Goal: Task Accomplishment & Management: Complete application form

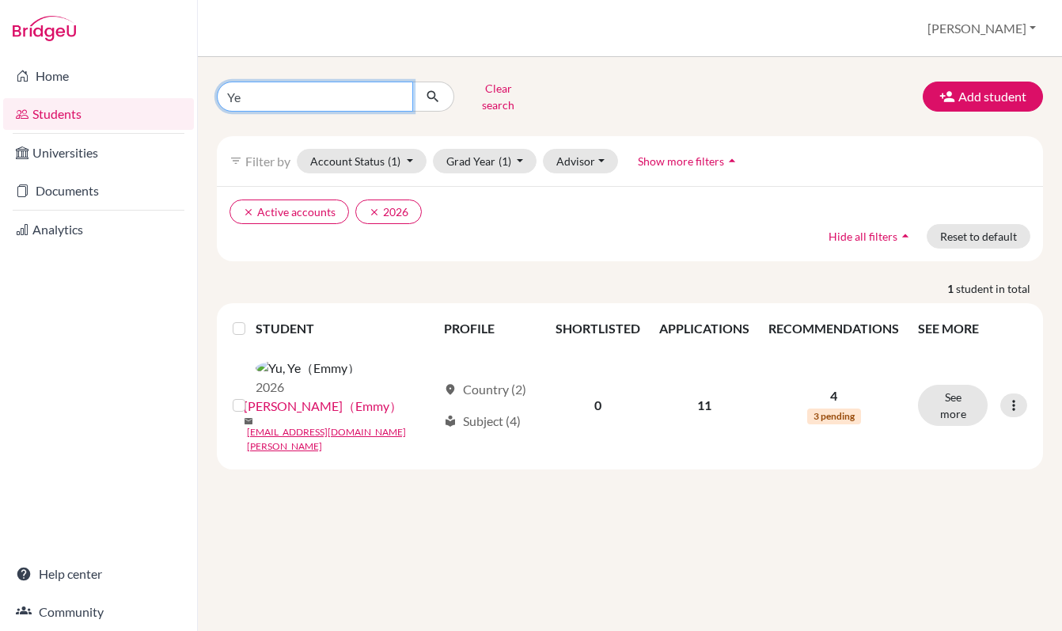
drag, startPoint x: 256, startPoint y: 89, endPoint x: 202, endPoint y: 91, distance: 54.6
click at [202, 91] on div "Ye Clear search Add student filter_list Filter by Account Status (1) Active acc…" at bounding box center [630, 344] width 864 height 574
type input "Ban"
click button "submit" at bounding box center [433, 97] width 42 height 30
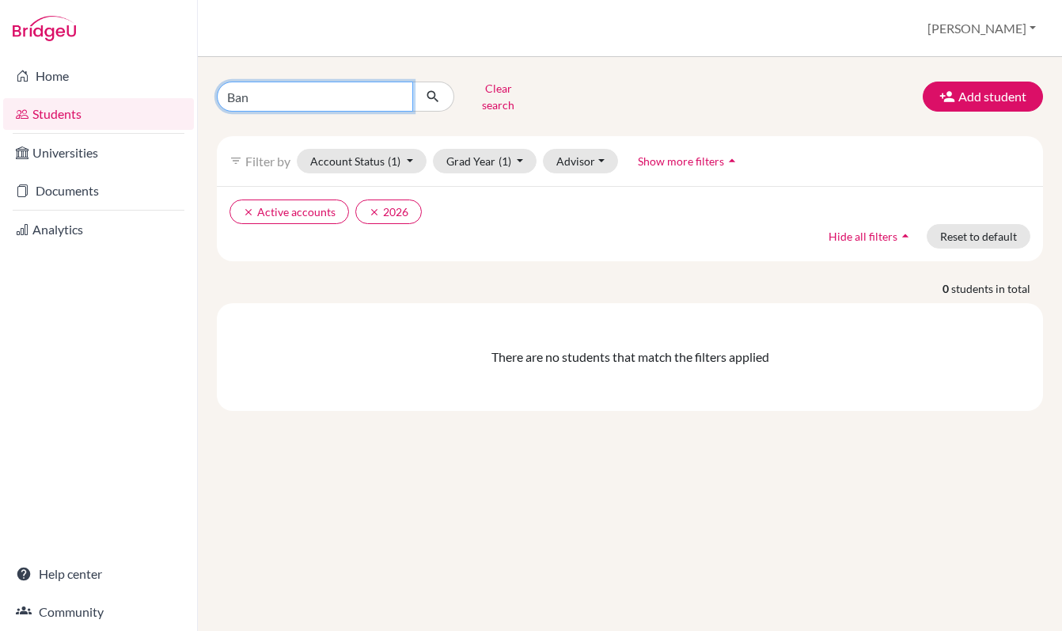
drag, startPoint x: 248, startPoint y: 100, endPoint x: 196, endPoint y: 93, distance: 51.9
click at [196, 93] on div "Home Students Universities Documents Analytics Help center Community Students o…" at bounding box center [531, 315] width 1062 height 631
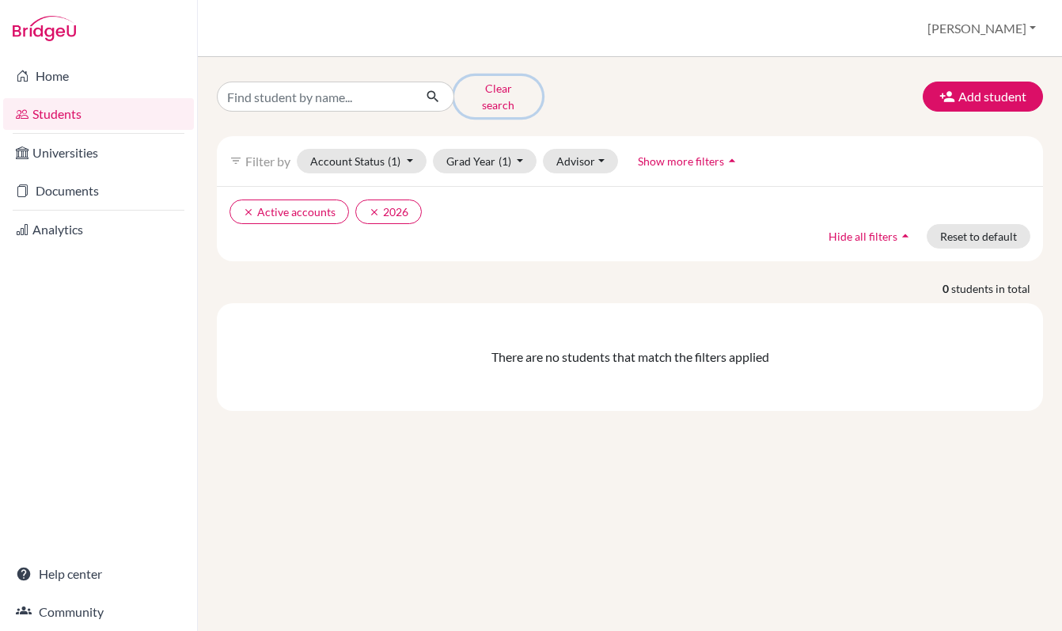
click at [500, 89] on button "Clear search" at bounding box center [498, 96] width 88 height 41
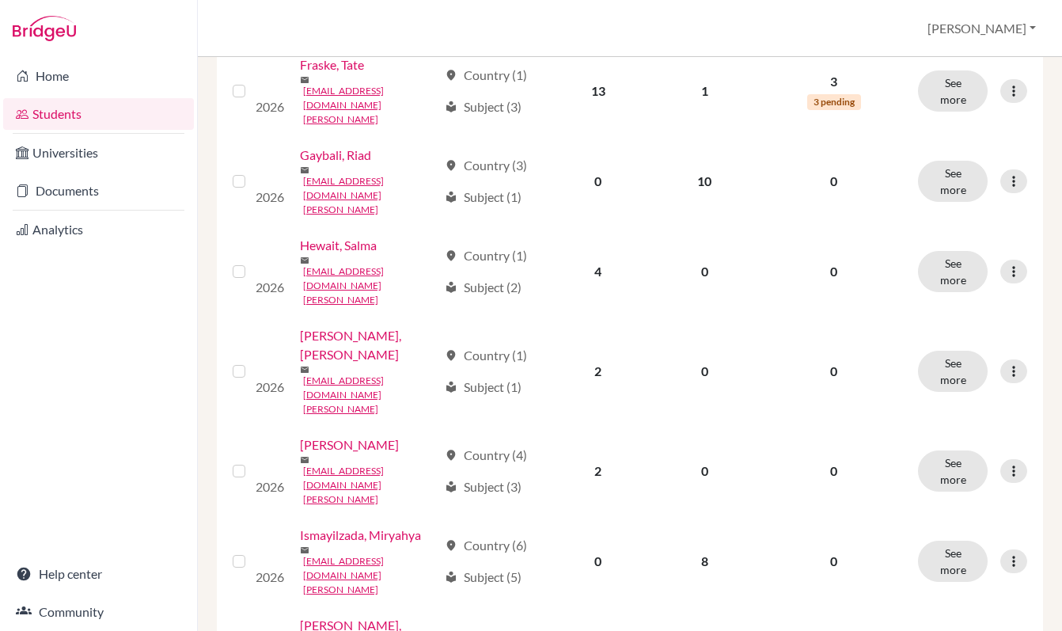
scroll to position [847, 0]
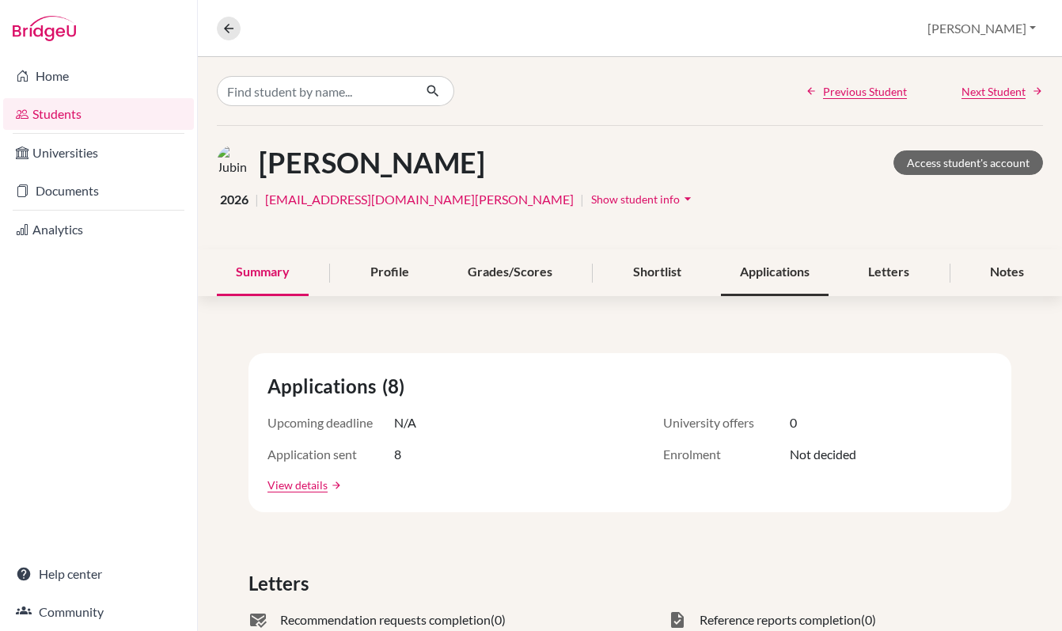
click at [784, 272] on div "Applications" at bounding box center [775, 272] width 108 height 47
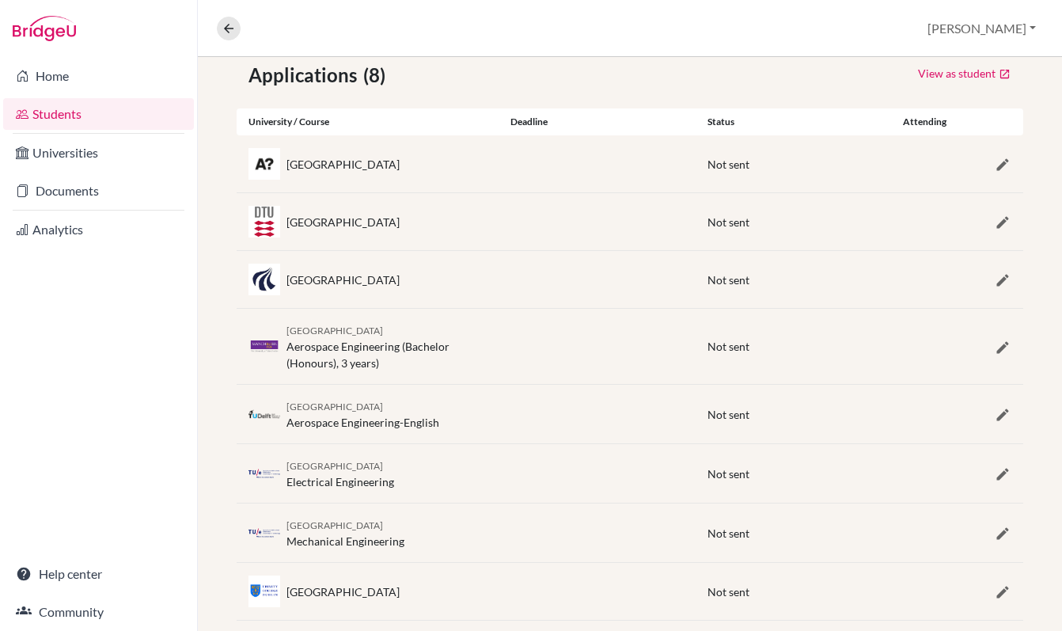
scroll to position [320, 0]
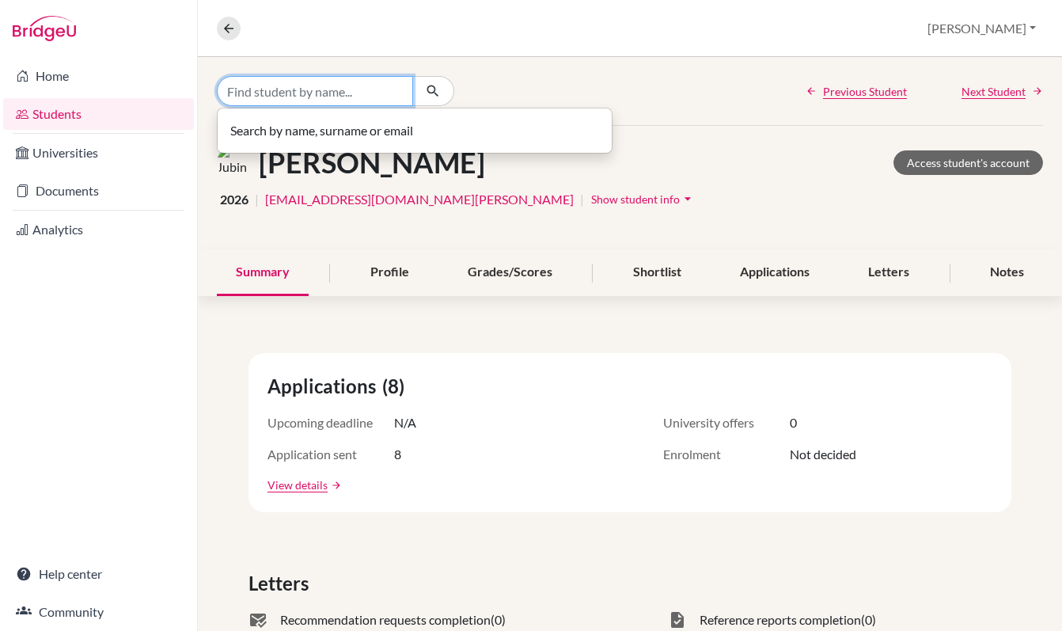
click at [304, 89] on input "Find student by name..." at bounding box center [315, 91] width 196 height 30
type input "Emmy"
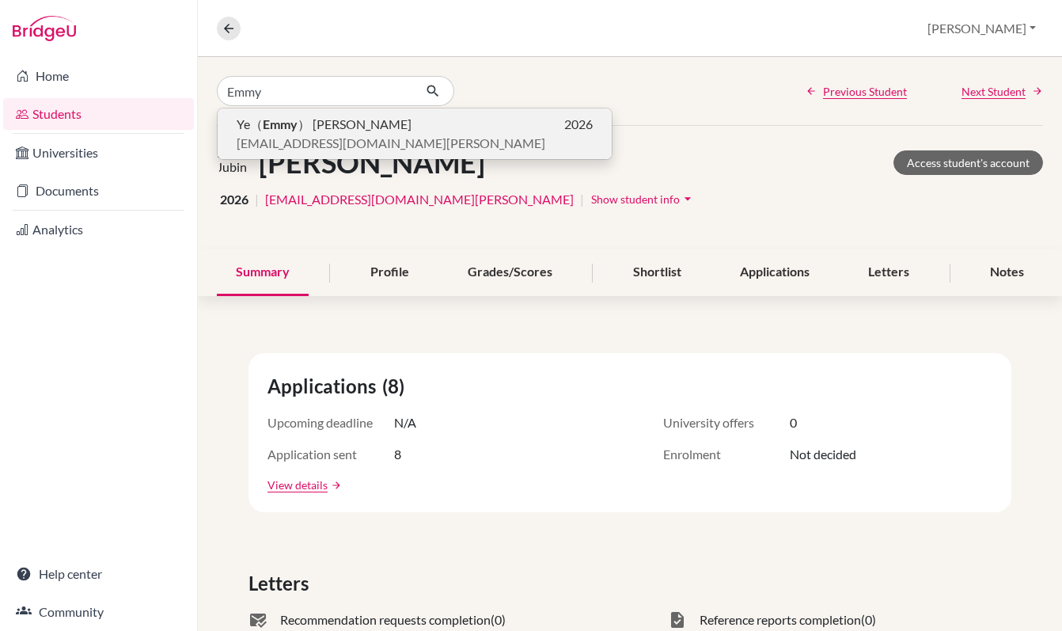
click at [317, 125] on span "Ye（ Emmy ） Yu" at bounding box center [324, 124] width 175 height 19
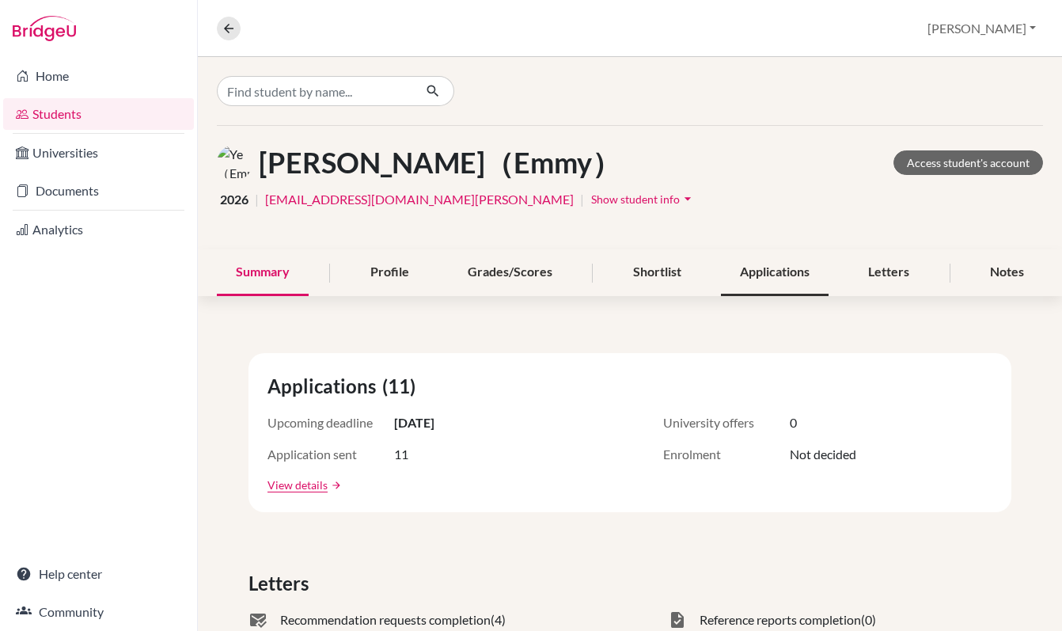
click at [794, 276] on div "Applications" at bounding box center [775, 272] width 108 height 47
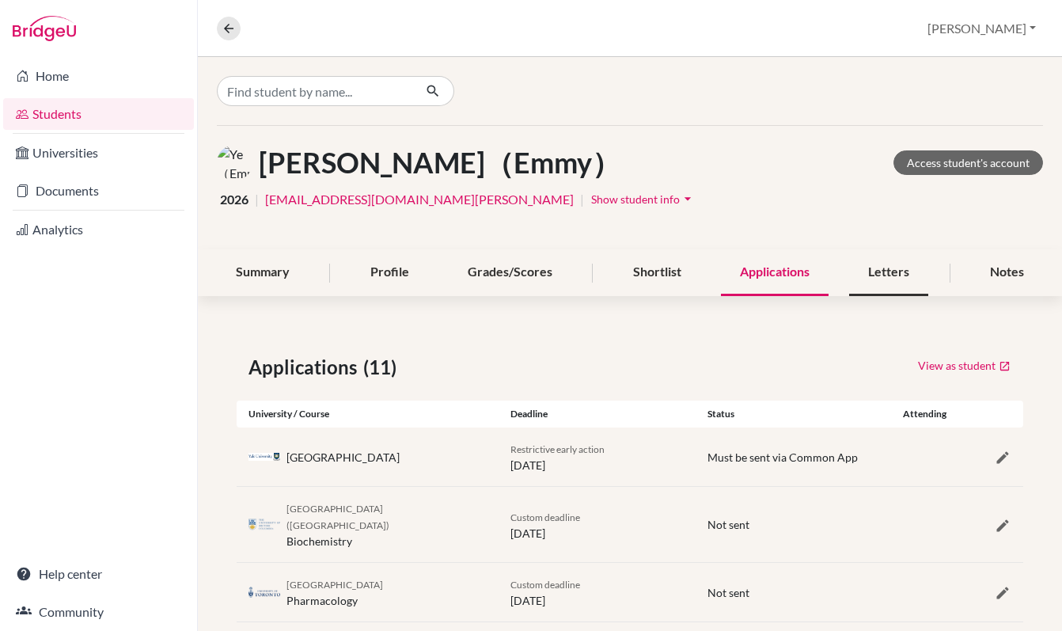
click at [911, 266] on div "Letters" at bounding box center [888, 272] width 79 height 47
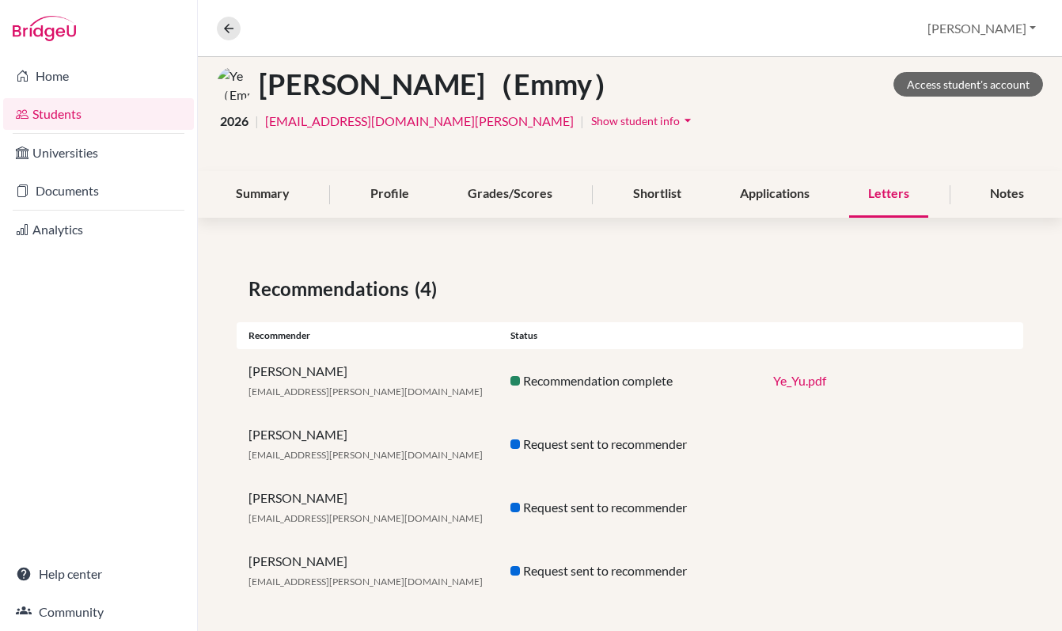
scroll to position [88, 0]
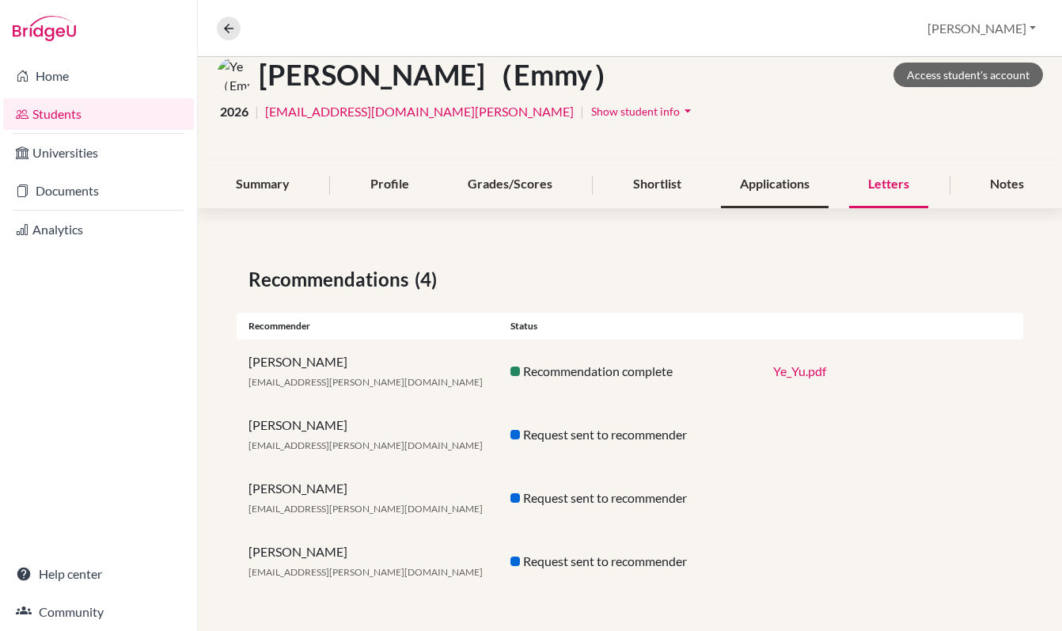
click at [761, 184] on div "Applications" at bounding box center [775, 184] width 108 height 47
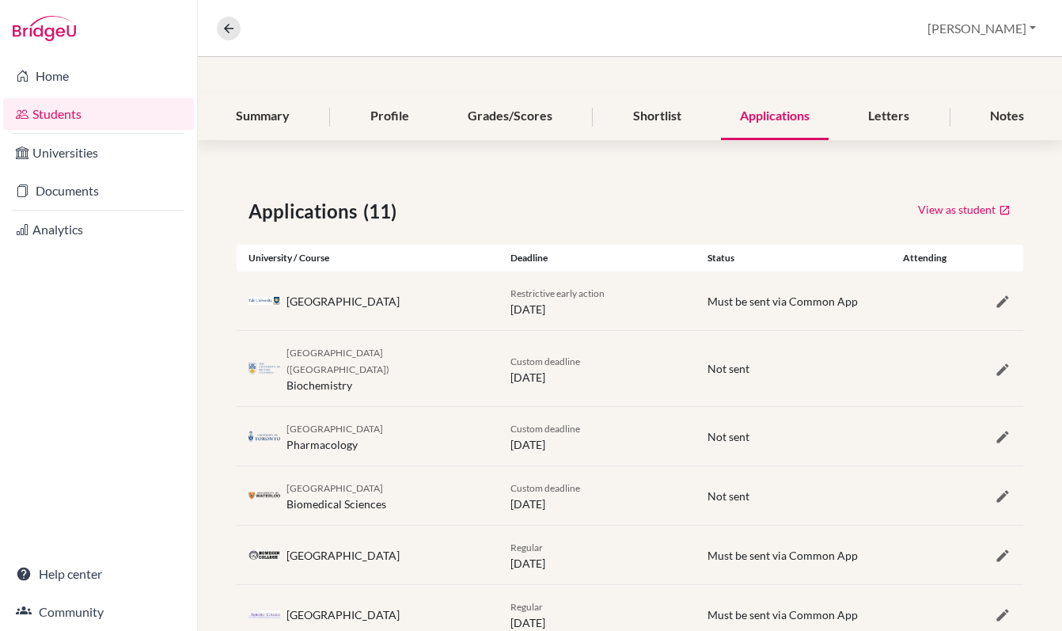
scroll to position [233, 0]
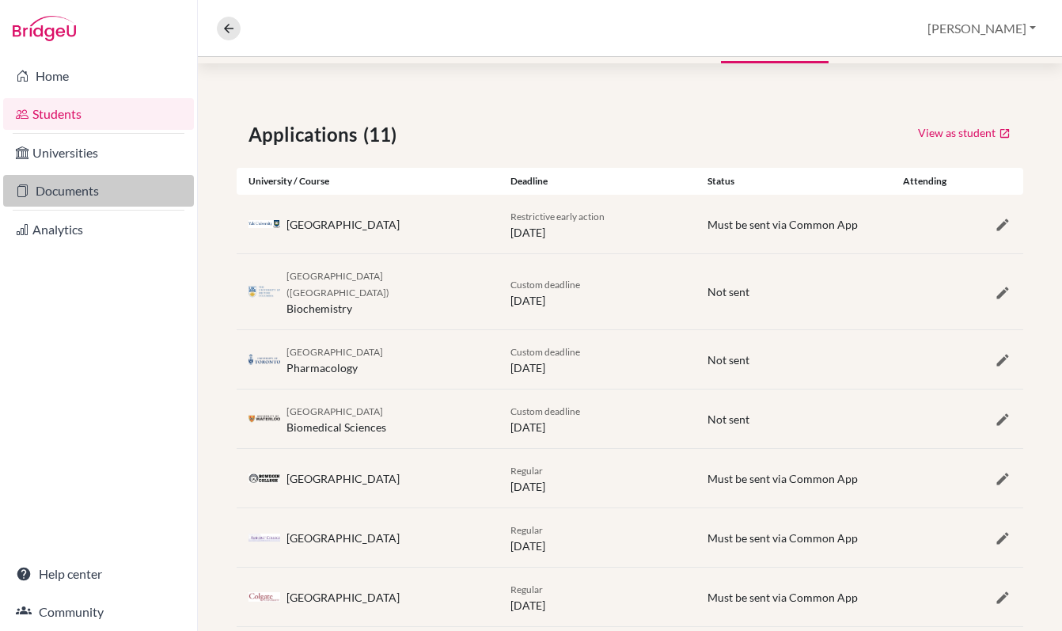
click at [95, 188] on link "Documents" at bounding box center [98, 191] width 191 height 32
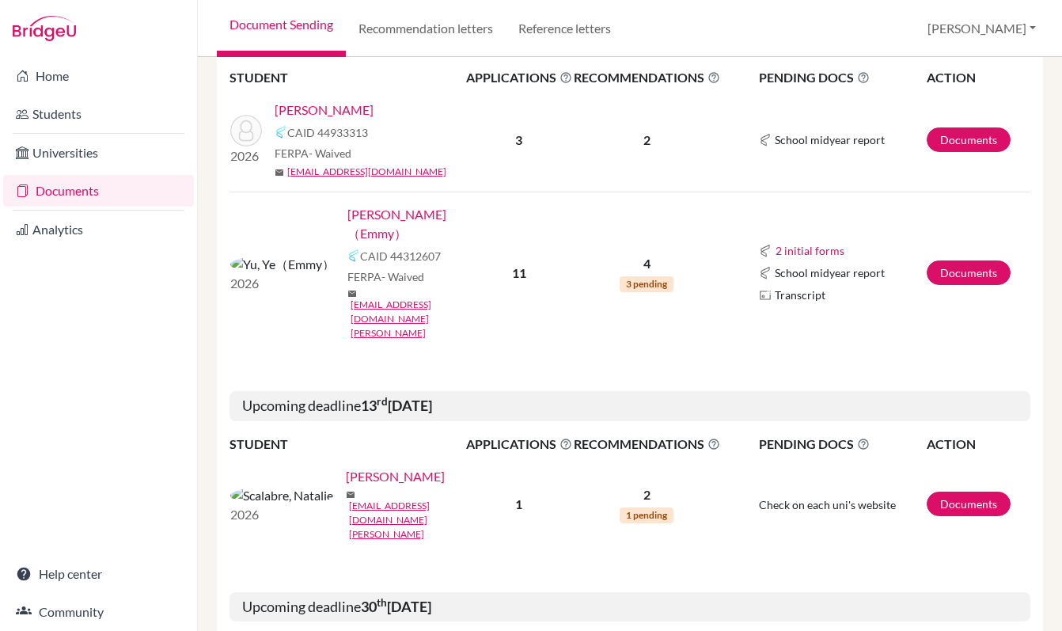
scroll to position [453, 0]
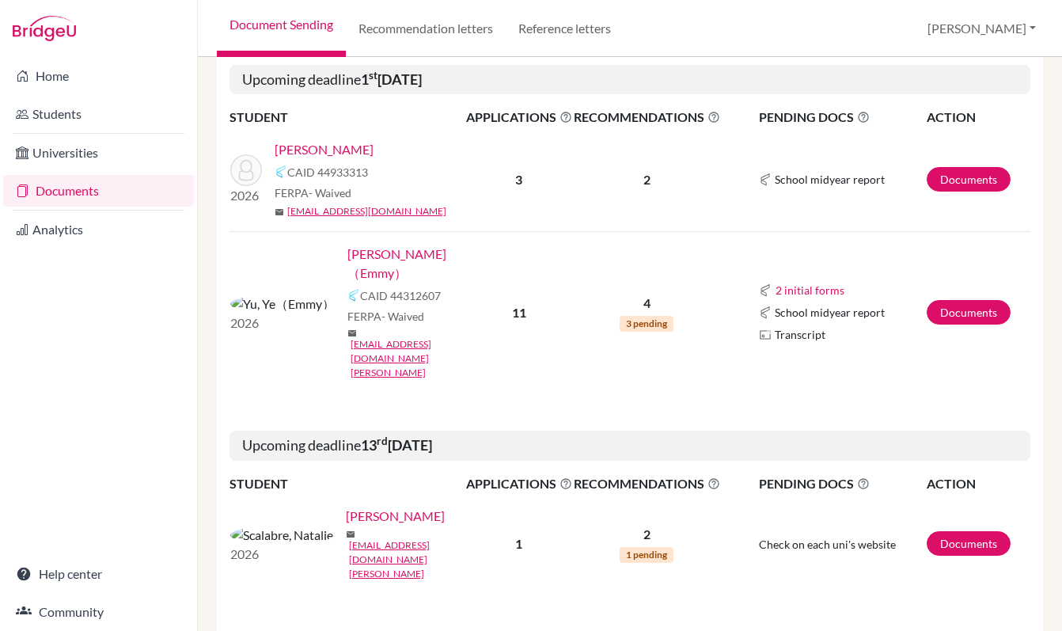
click at [347, 245] on link "[PERSON_NAME]（Emmy）" at bounding box center [411, 264] width 129 height 38
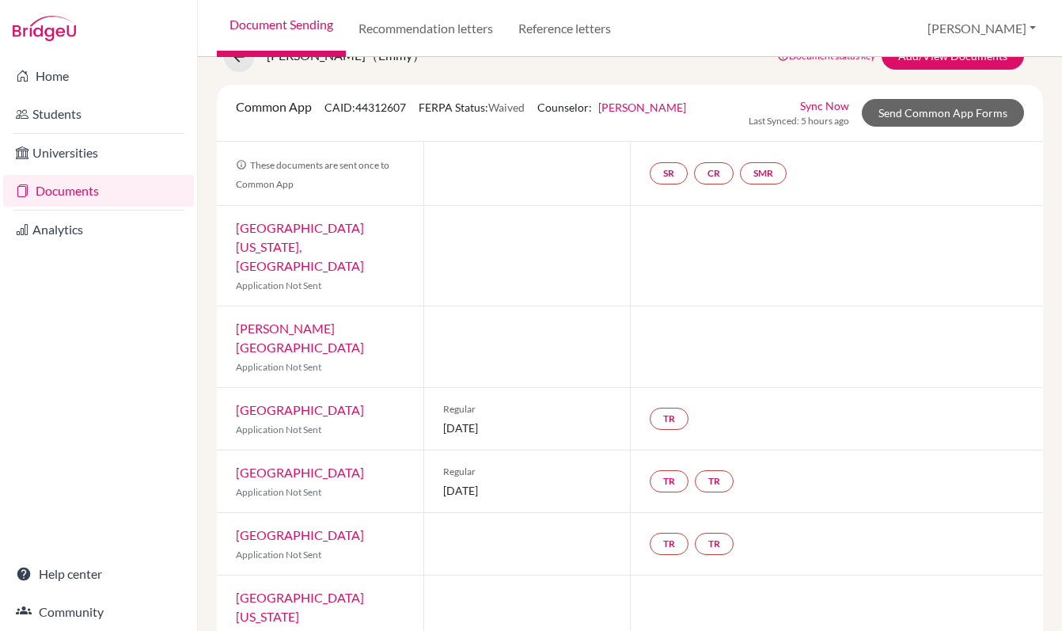
scroll to position [16, 0]
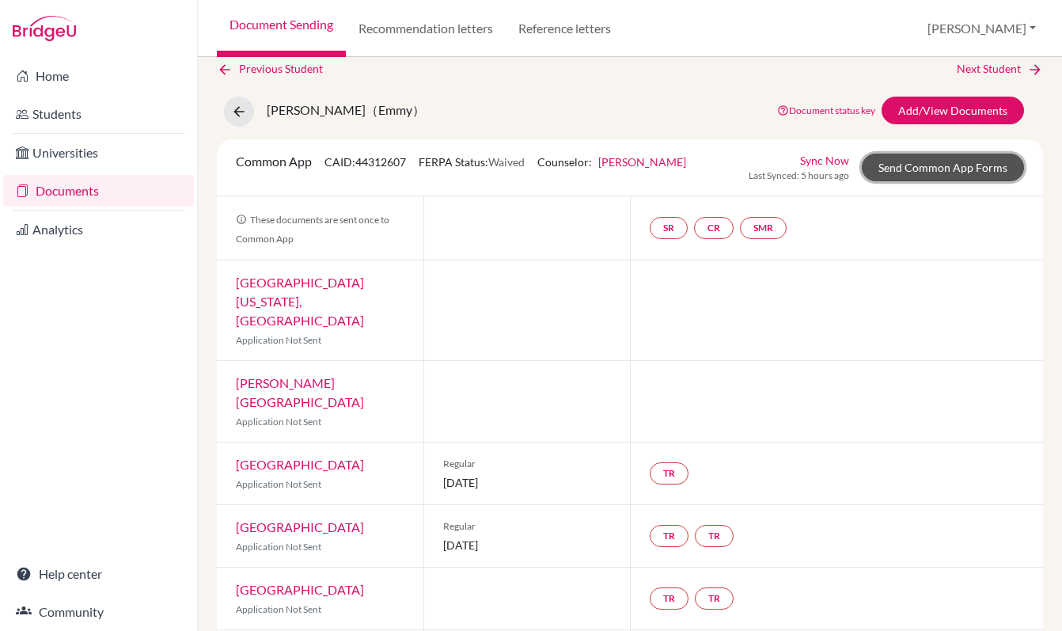
click at [951, 173] on link "Send Common App Forms" at bounding box center [943, 168] width 162 height 28
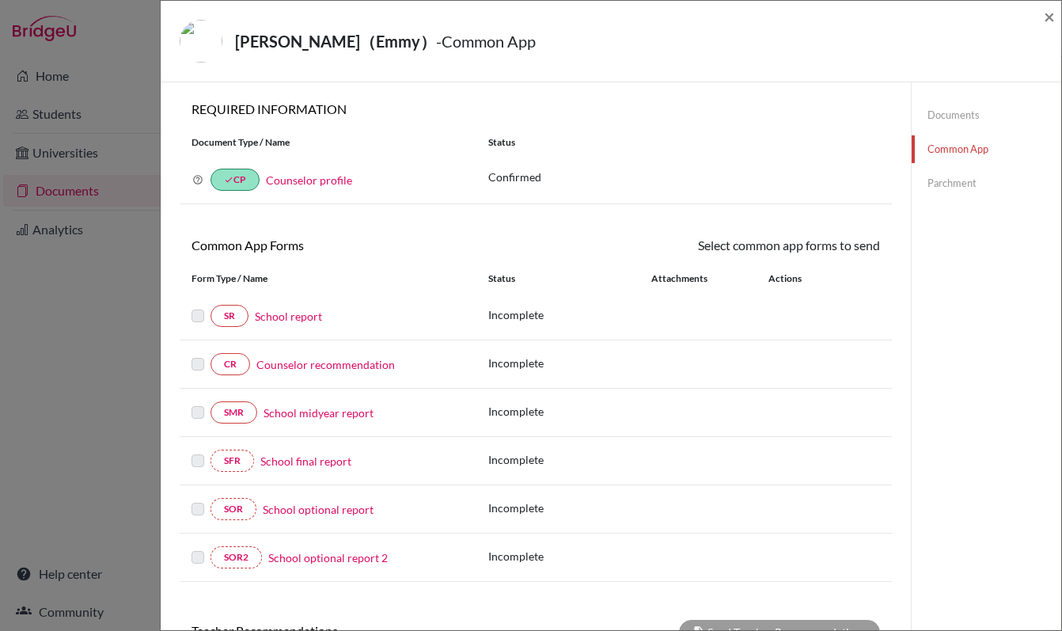
click at [289, 317] on link "School report" at bounding box center [288, 316] width 67 height 17
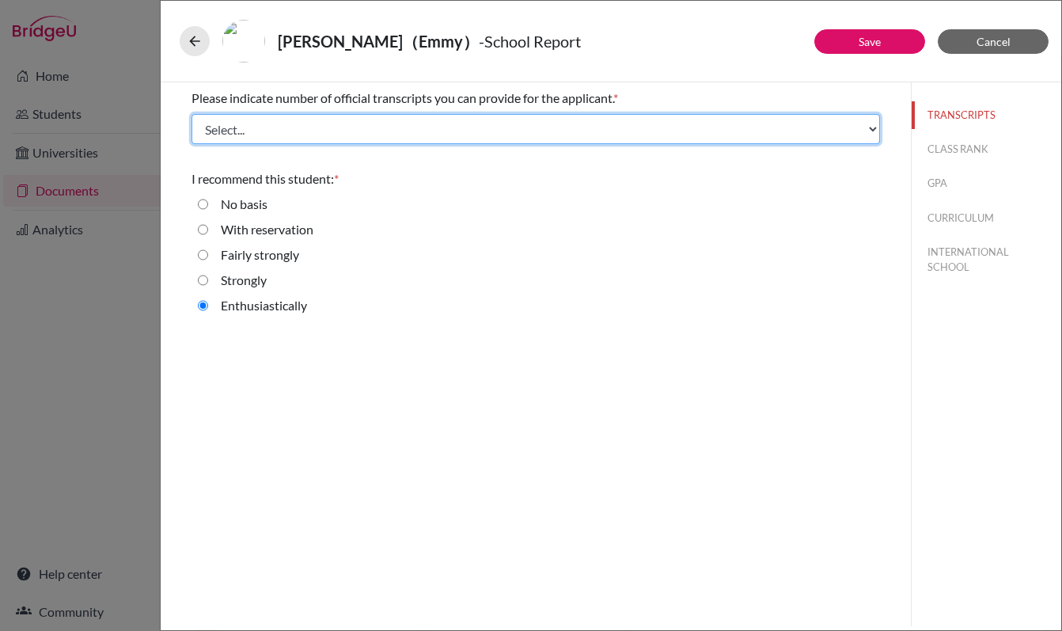
click at [392, 129] on select "Select... 1 2 3 4" at bounding box center [535, 129] width 688 height 30
select select "2"
click at [191, 114] on select "Select... 1 2 3 4" at bounding box center [535, 129] width 688 height 30
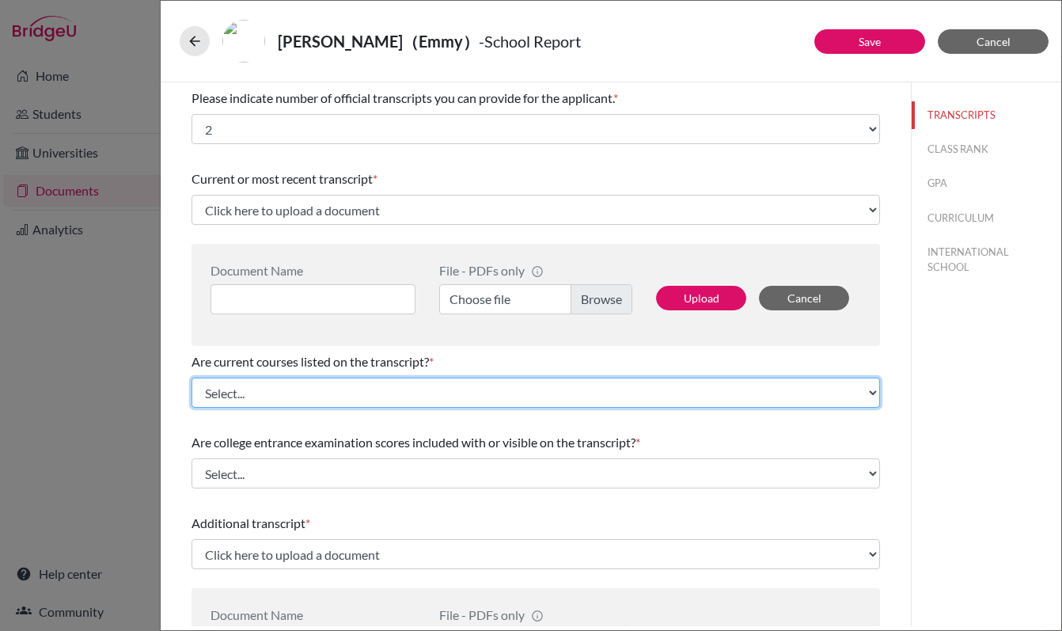
click at [403, 385] on select "Select... Yes No" at bounding box center [535, 392] width 688 height 30
select select "0"
click at [191, 377] on select "Select... Yes No" at bounding box center [535, 392] width 688 height 30
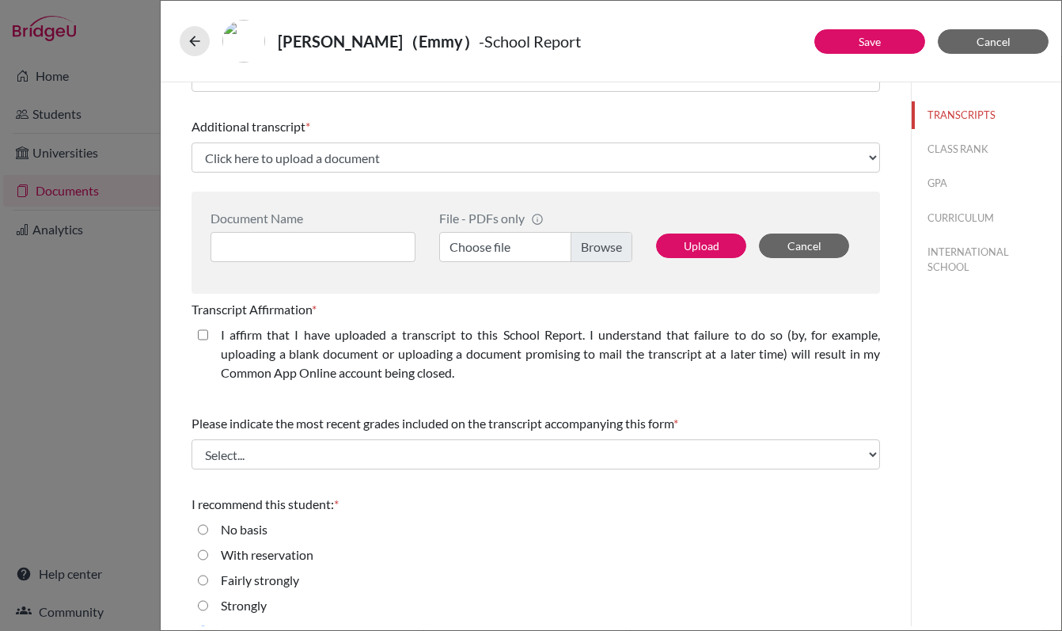
scroll to position [423, 0]
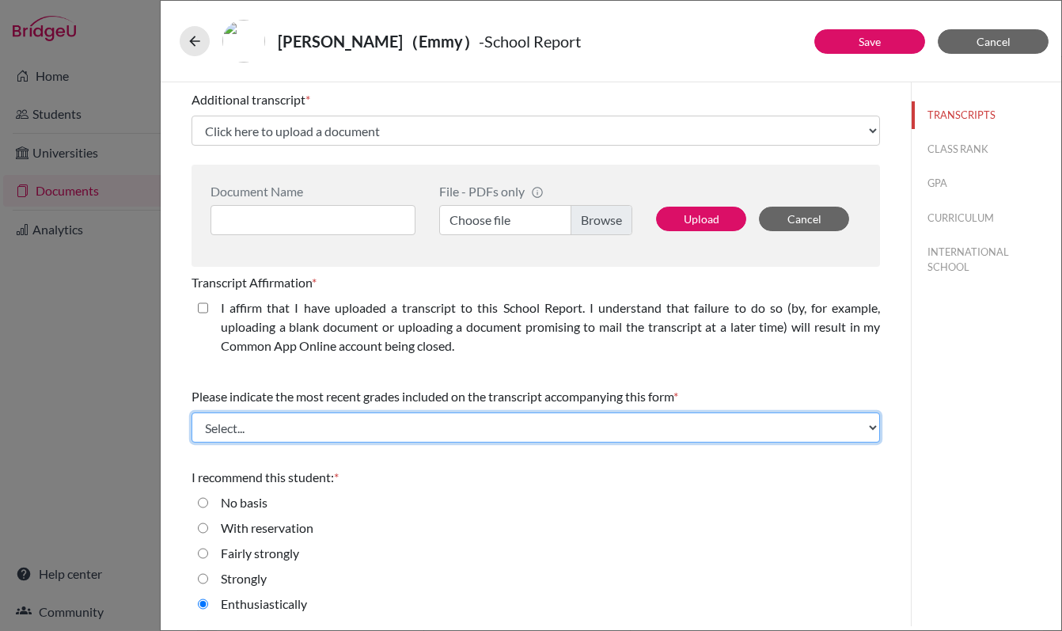
click at [389, 423] on select "Select... Final junior year grades 1st Quarter senior year grades 2nd Quarter/1…" at bounding box center [535, 427] width 688 height 30
select select "0"
click at [191, 412] on select "Select... Final junior year grades 1st Quarter senior year grades 2nd Quarter/1…" at bounding box center [535, 427] width 688 height 30
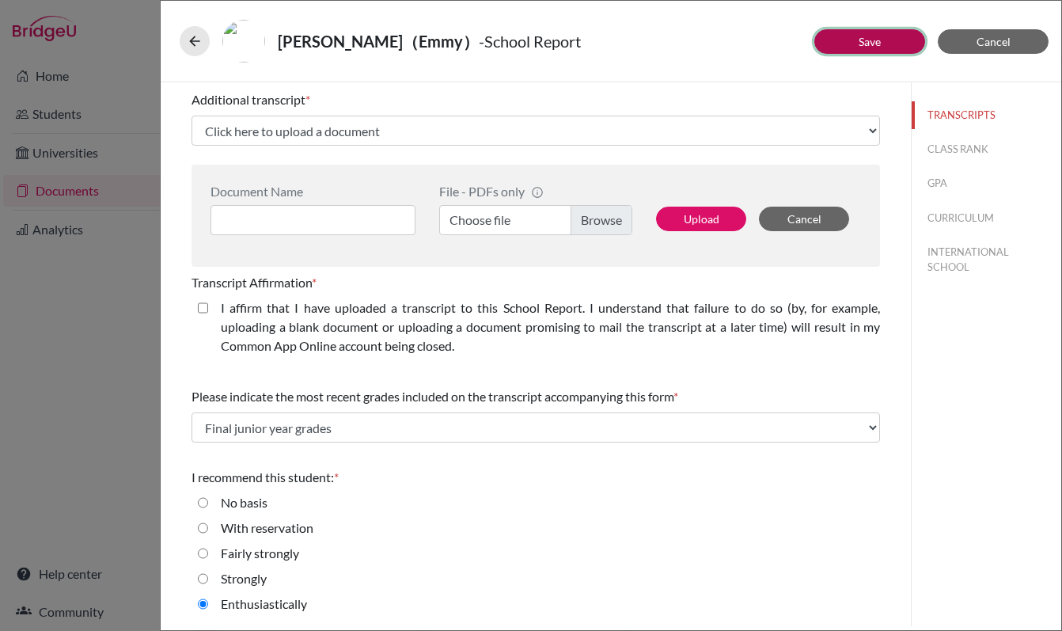
click at [853, 47] on button "Save" at bounding box center [869, 41] width 111 height 25
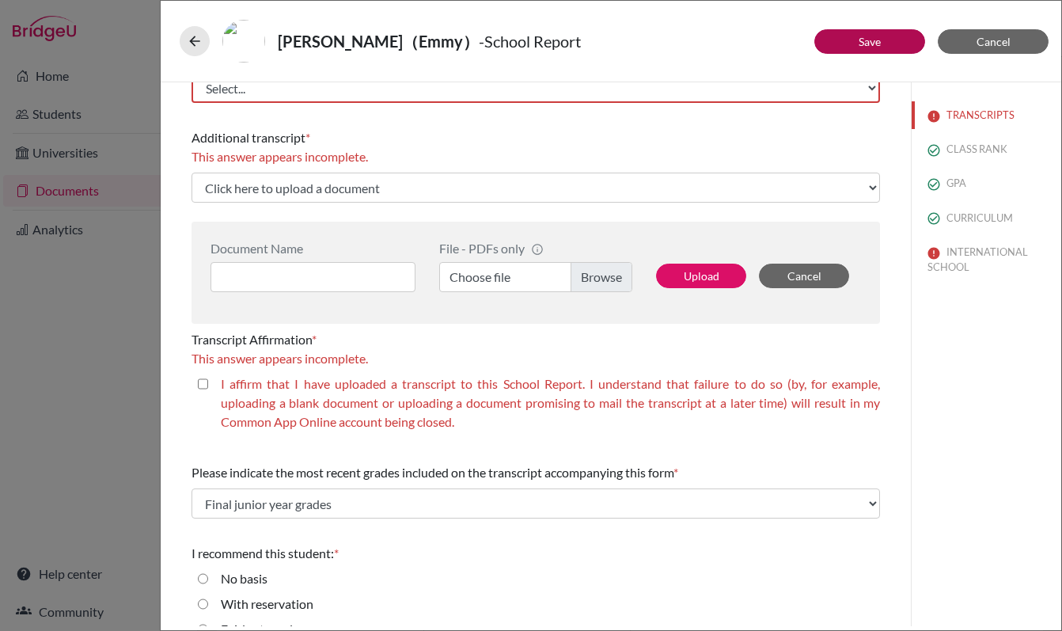
scroll to position [461, 0]
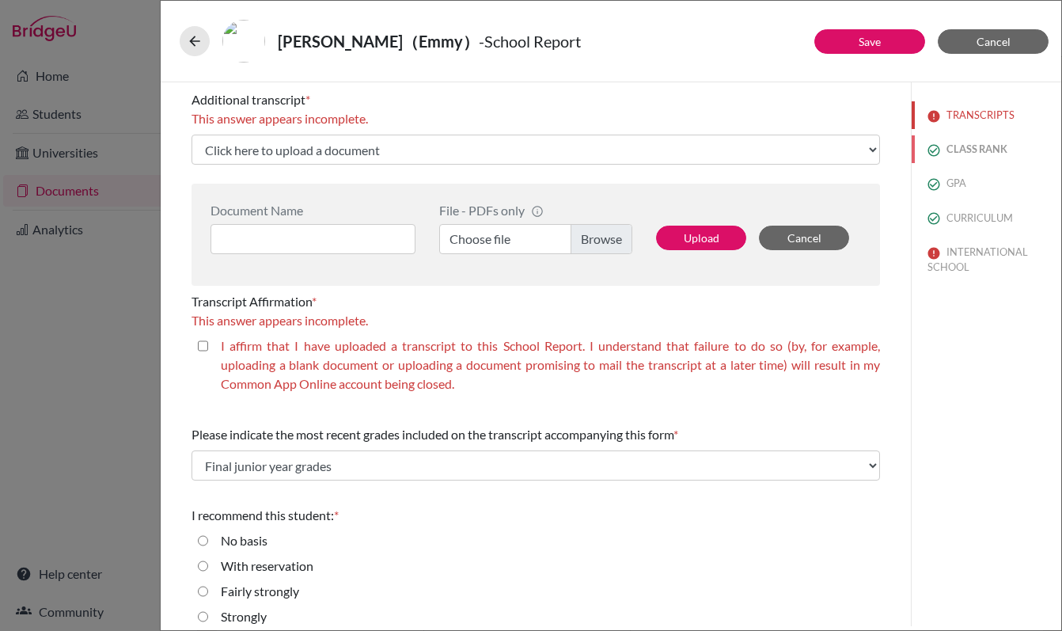
click at [959, 152] on button "CLASS RANK" at bounding box center [987, 149] width 150 height 28
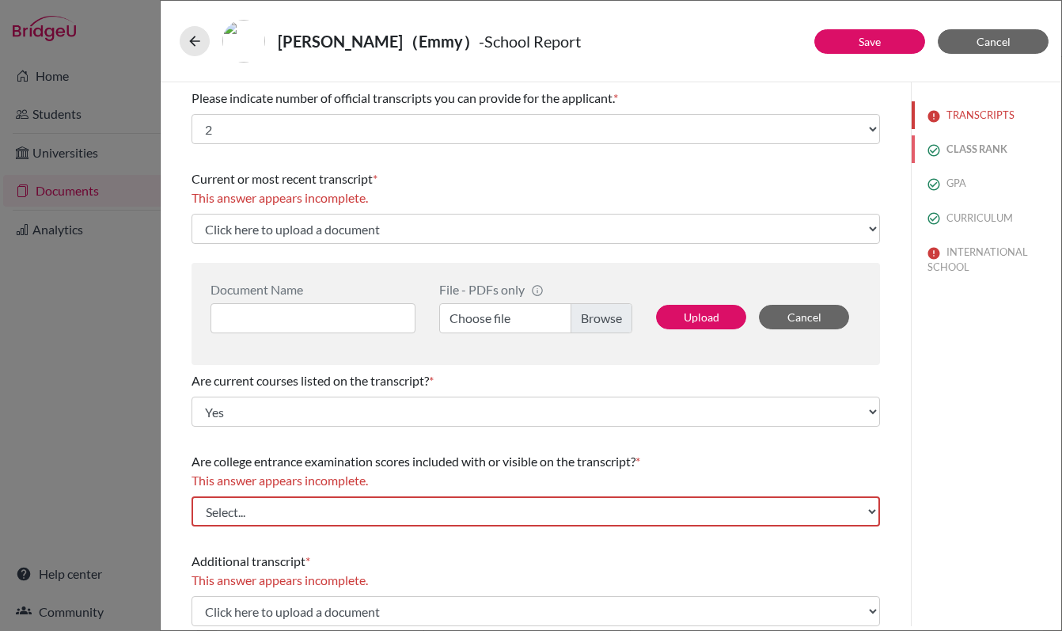
select select "5"
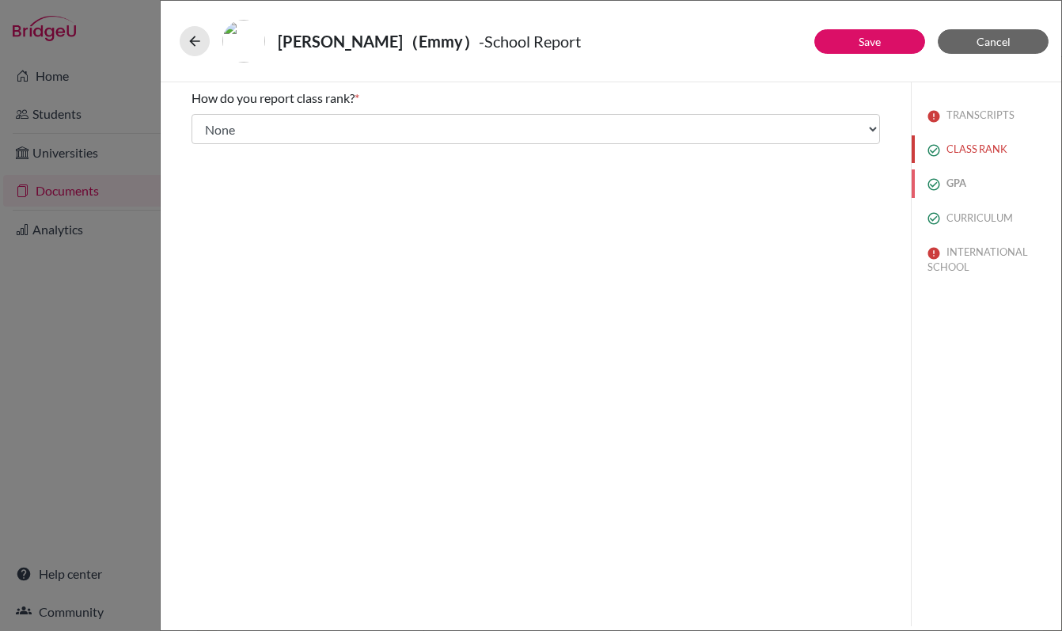
click at [941, 187] on button "GPA" at bounding box center [987, 183] width 150 height 28
click at [943, 218] on button "CURRICULUM" at bounding box center [987, 218] width 150 height 28
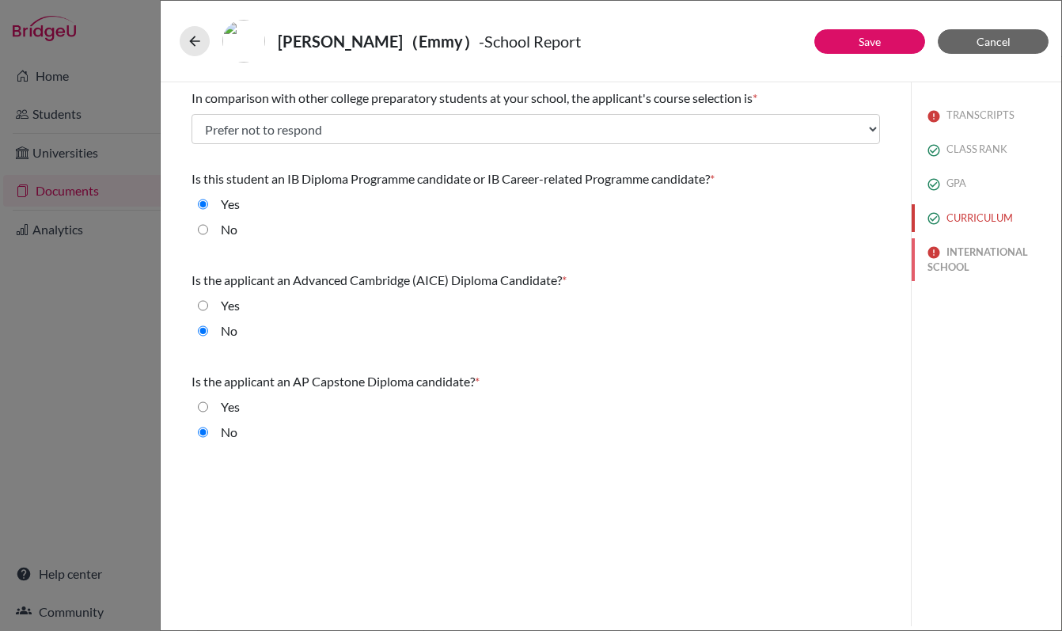
click at [960, 260] on button "INTERNATIONAL SCHOOL" at bounding box center [987, 259] width 150 height 43
select select "Select..."
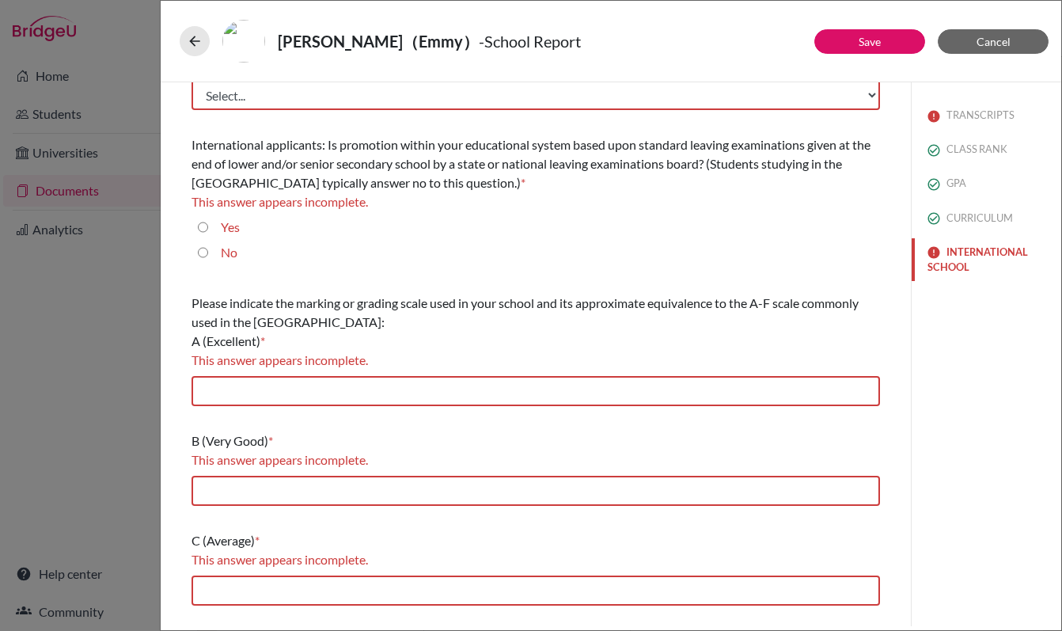
scroll to position [78, 0]
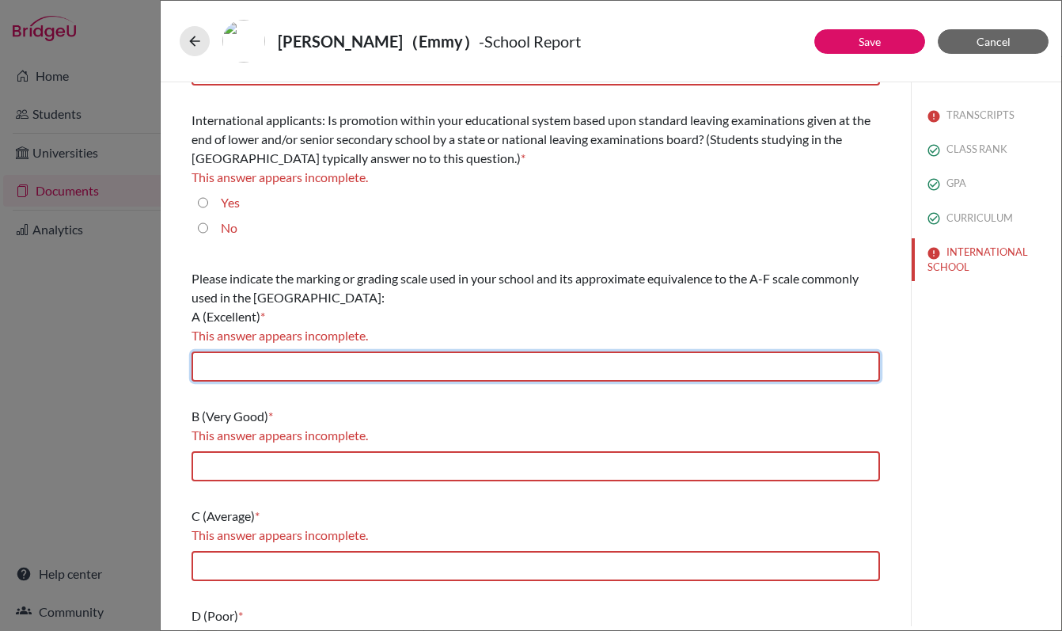
click at [226, 362] on input "text" at bounding box center [535, 366] width 688 height 30
type input "6-7"
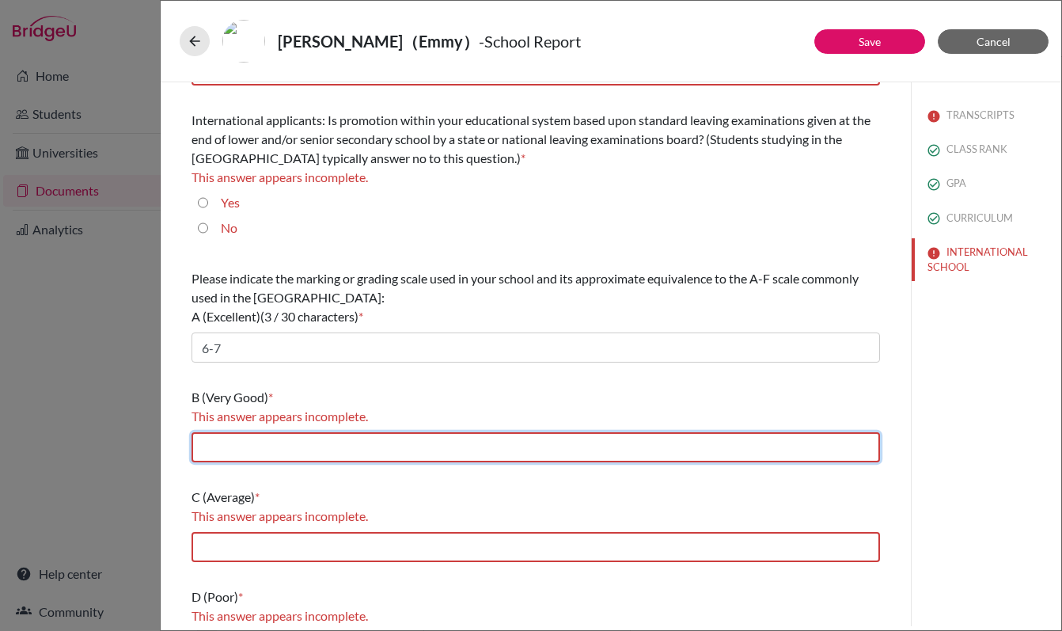
click at [256, 450] on input "text" at bounding box center [535, 447] width 688 height 30
type input "5-4"
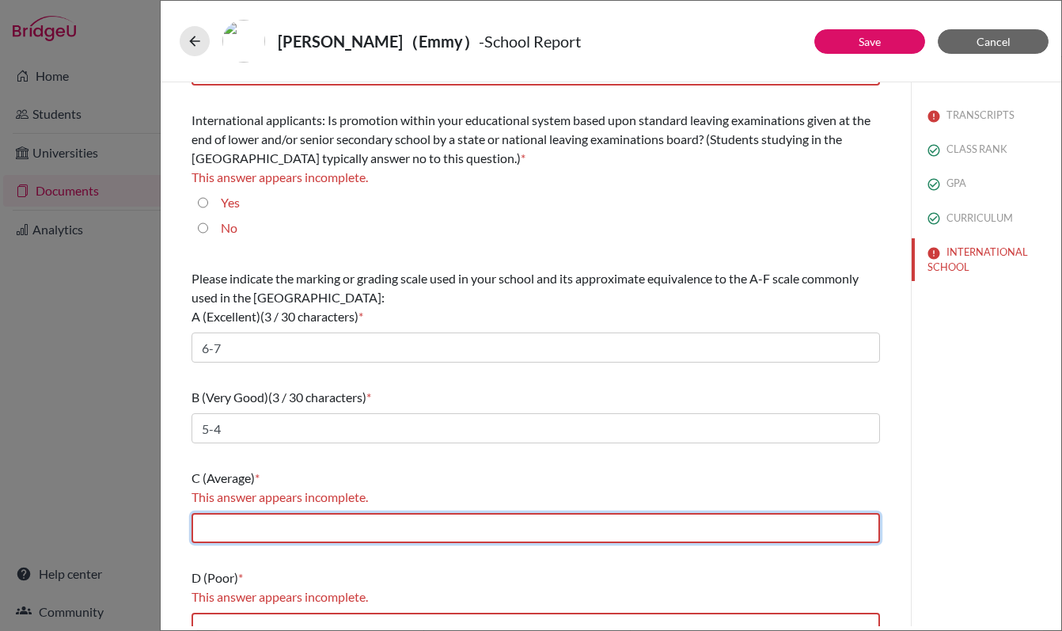
click at [244, 525] on input "text" at bounding box center [535, 528] width 688 height 30
type input "4-3"
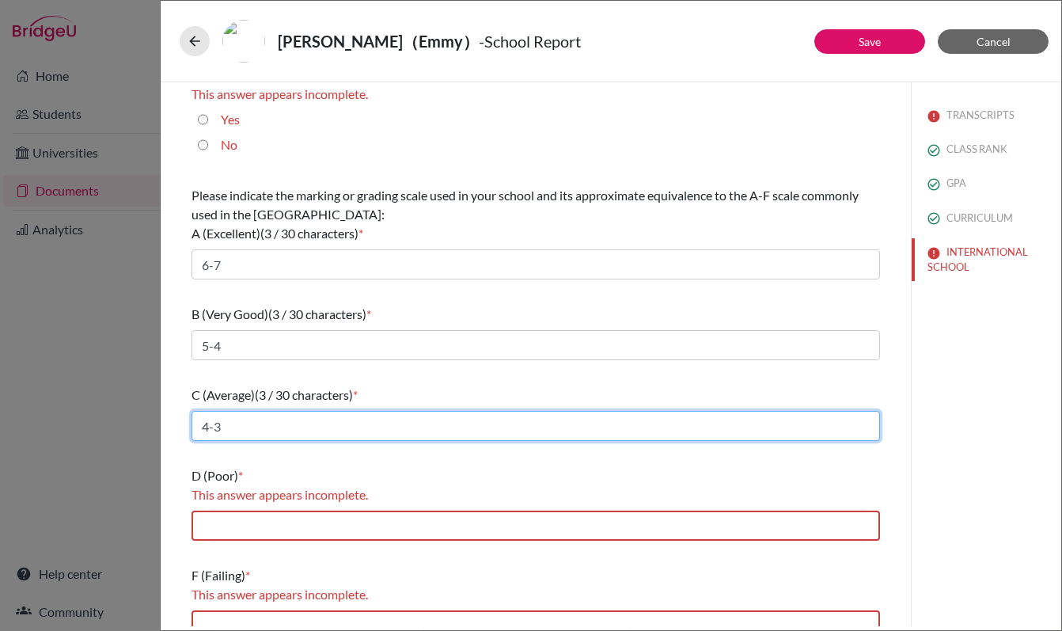
scroll to position [181, 0]
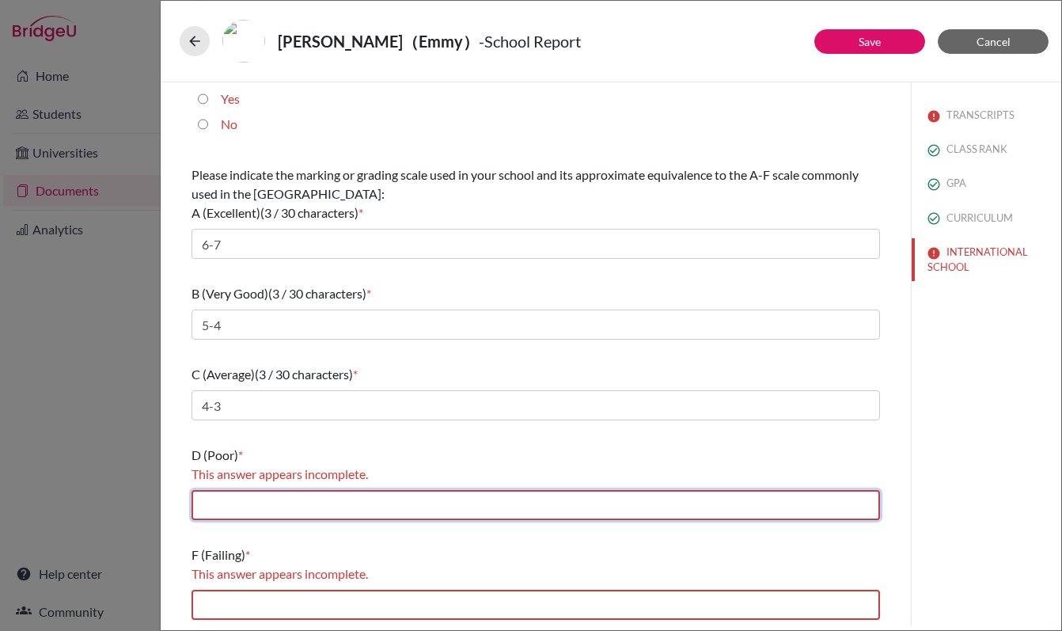
click at [287, 503] on input "text" at bounding box center [535, 505] width 688 height 30
type input "2"
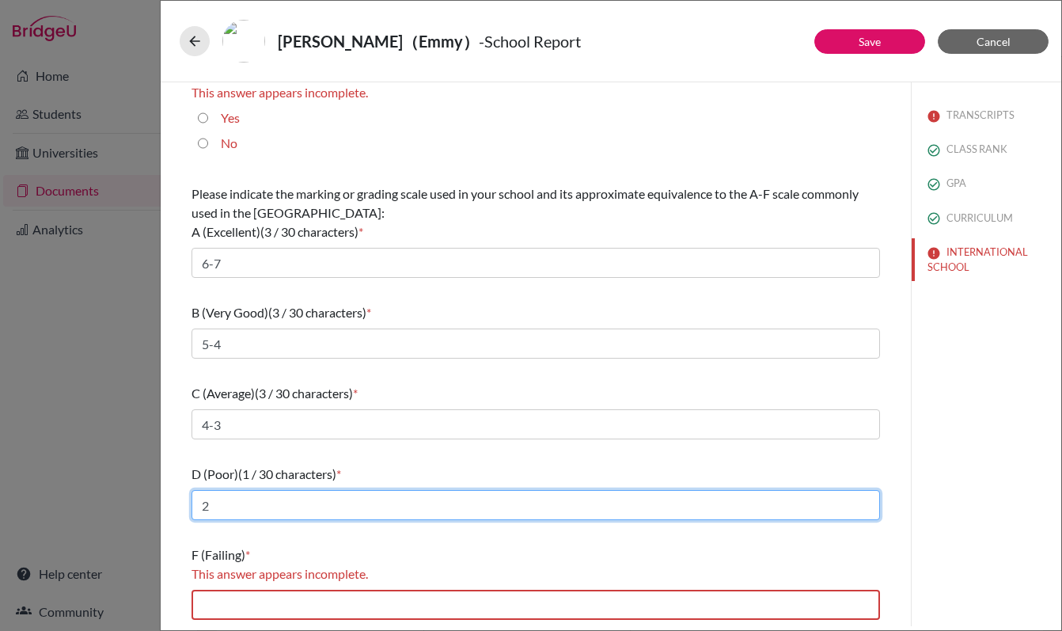
scroll to position [162, 0]
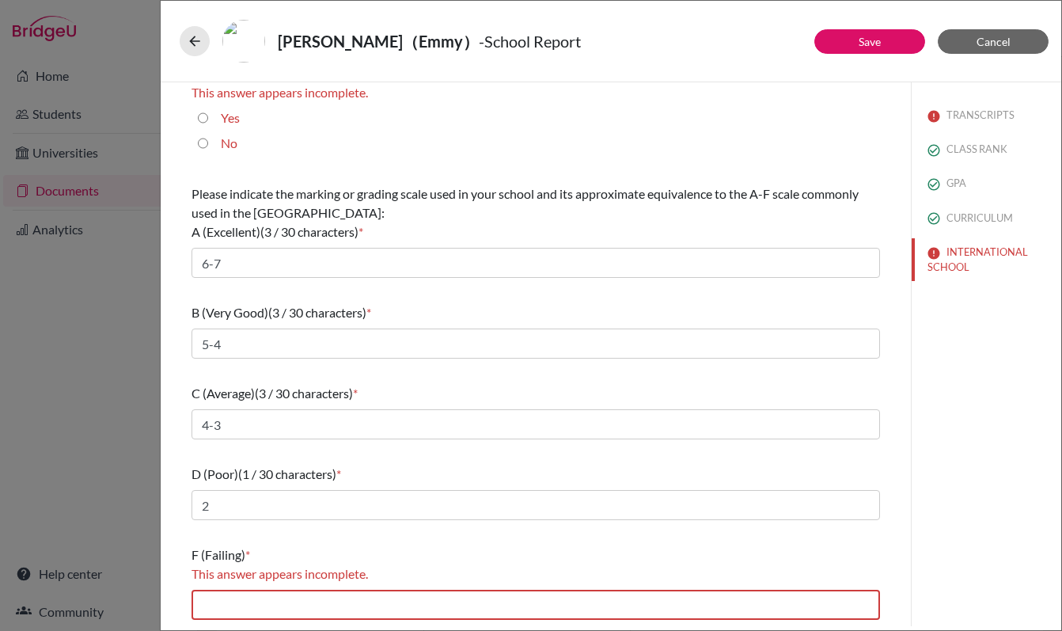
click at [253, 583] on div "F (Failing) * This answer appears incomplete." at bounding box center [535, 582] width 688 height 87
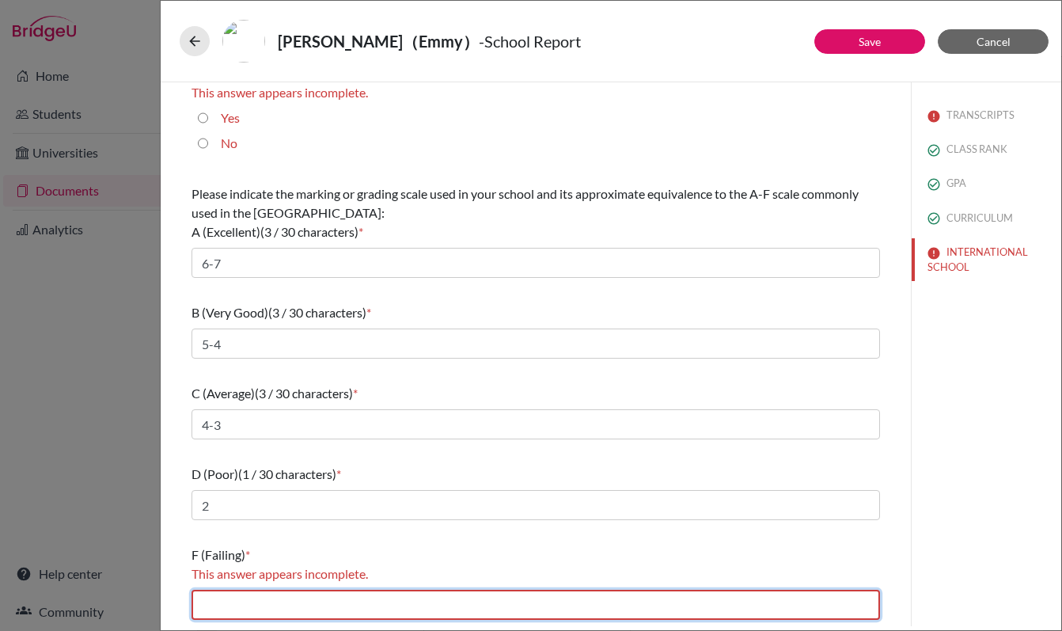
click at [259, 599] on input "text" at bounding box center [535, 605] width 688 height 30
type input "1"
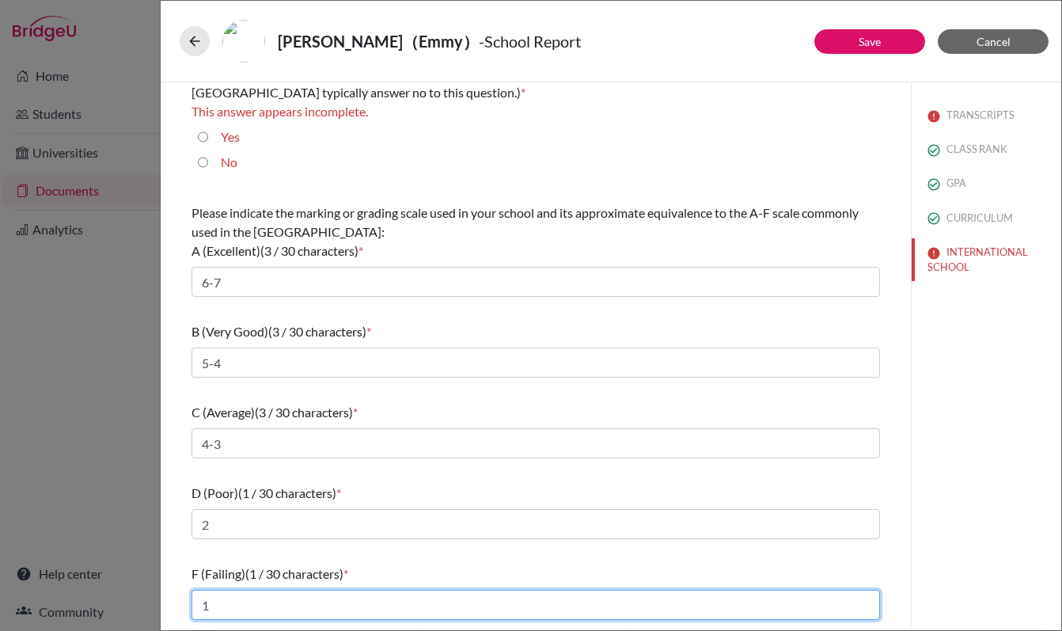
scroll to position [143, 0]
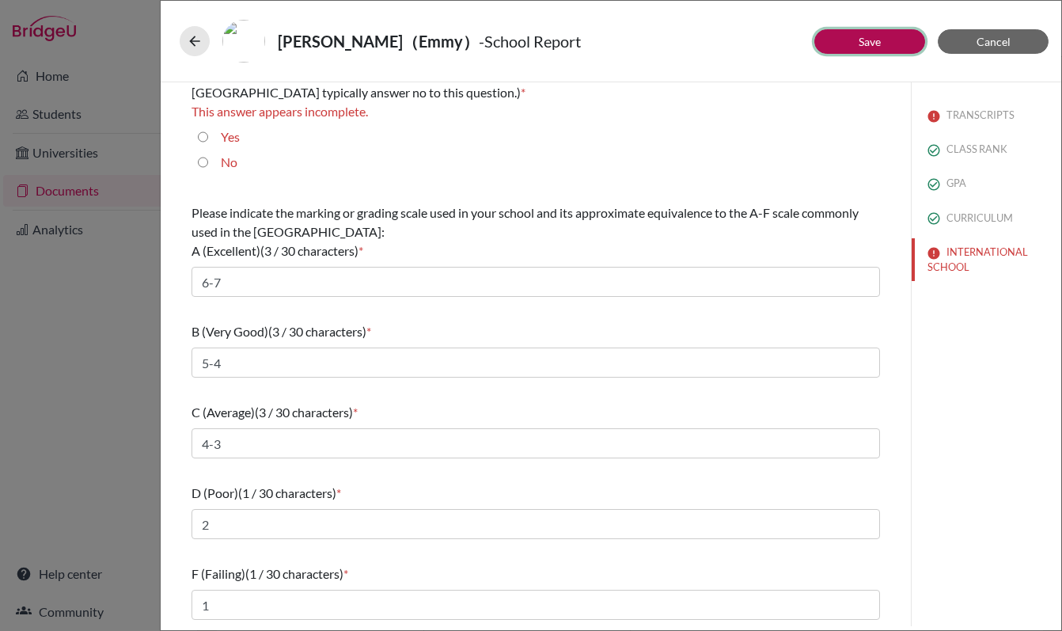
click at [876, 39] on link "Save" at bounding box center [870, 41] width 22 height 13
select select "2"
select select "0"
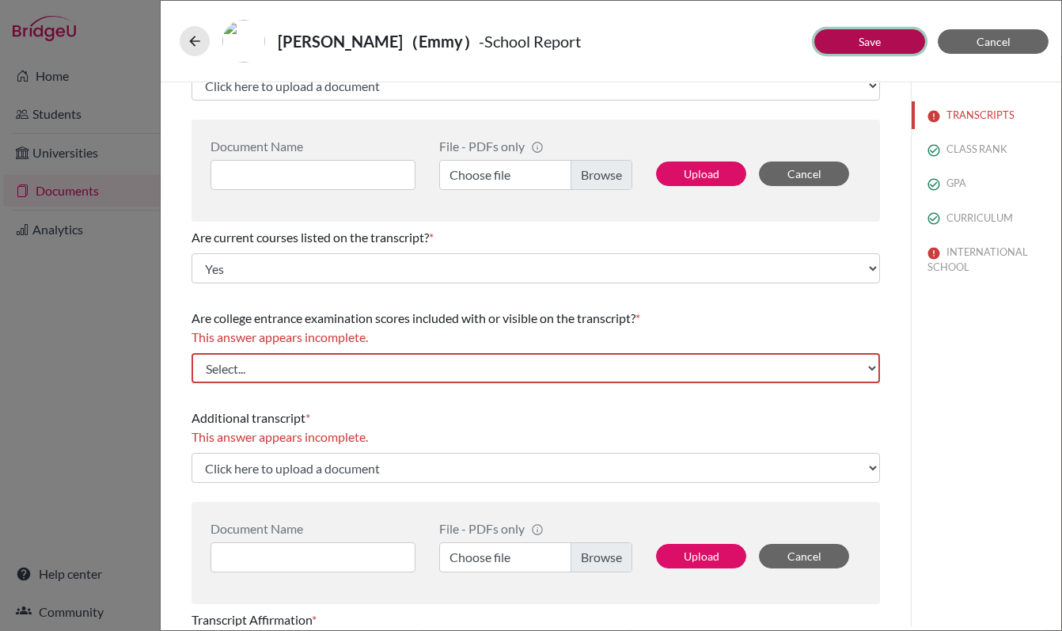
click at [862, 44] on link "Save" at bounding box center [870, 41] width 22 height 13
click at [972, 44] on button "Cancel" at bounding box center [993, 41] width 111 height 25
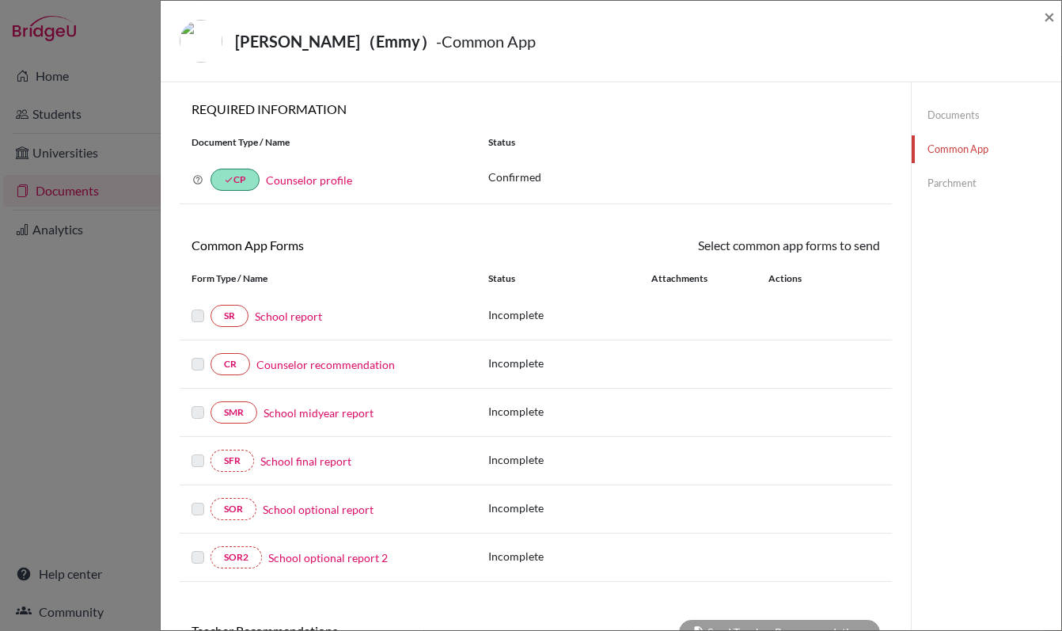
click at [328, 419] on link "School midyear report" at bounding box center [319, 412] width 110 height 17
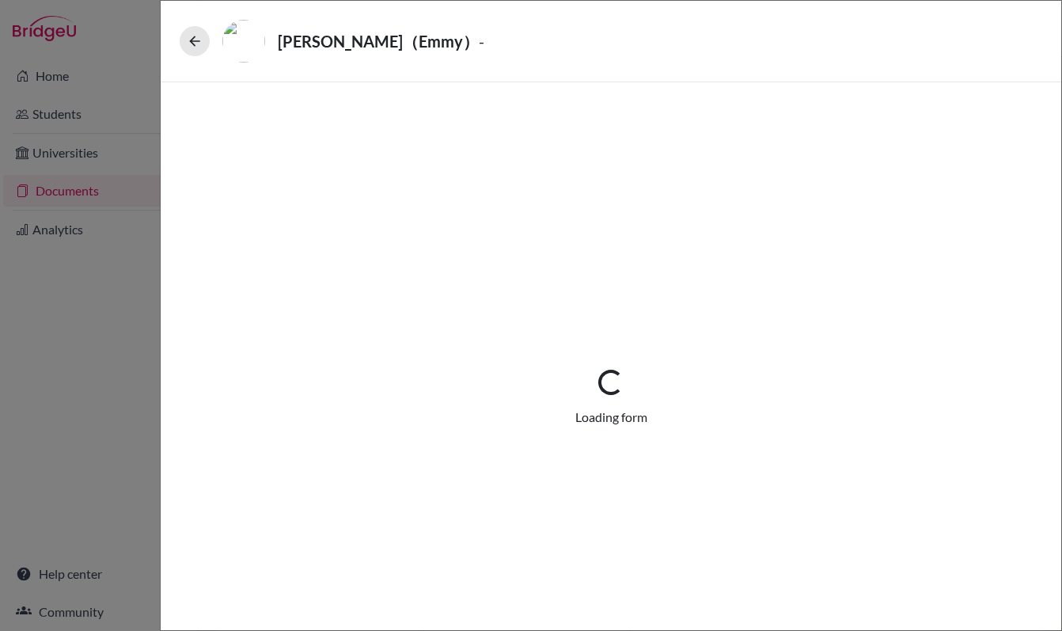
select select "5"
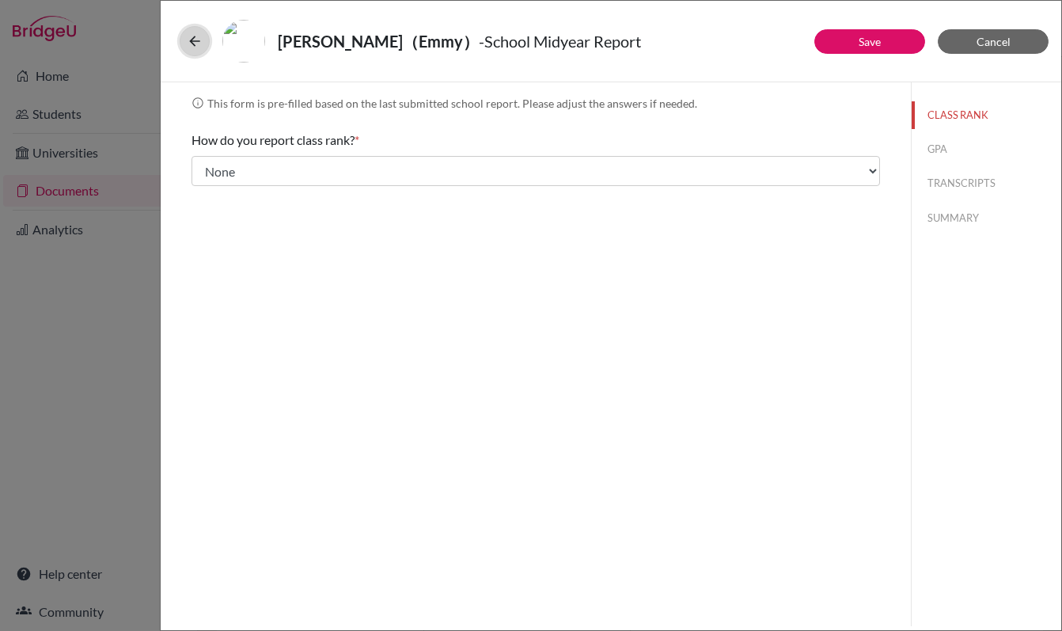
click at [188, 52] on button at bounding box center [195, 41] width 30 height 30
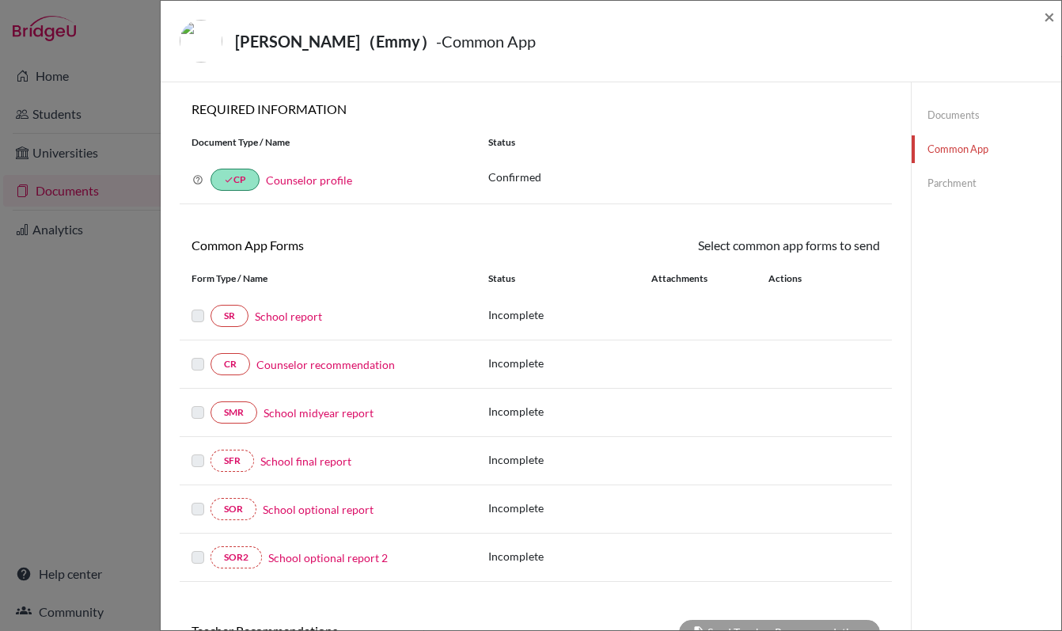
click at [287, 180] on link "Counselor profile" at bounding box center [309, 179] width 86 height 13
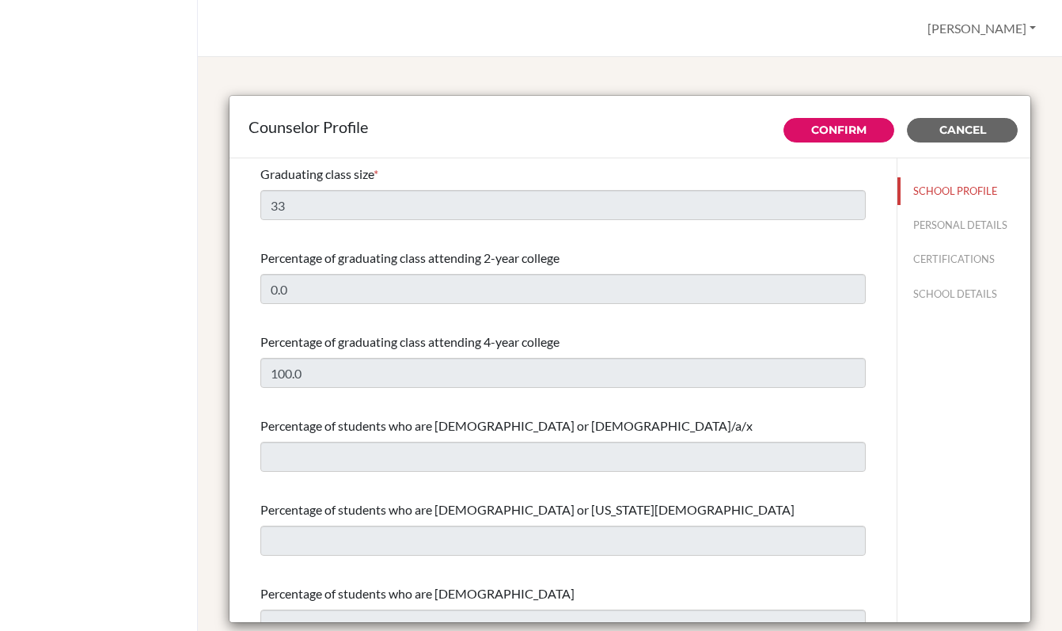
select select "0"
select select "349753"
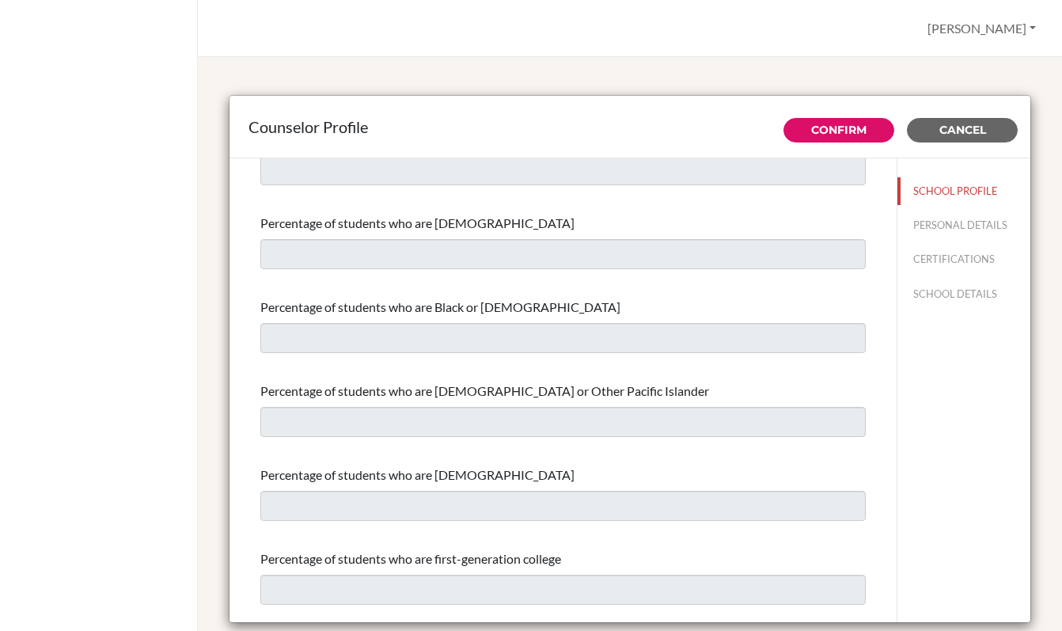
scroll to position [385, 0]
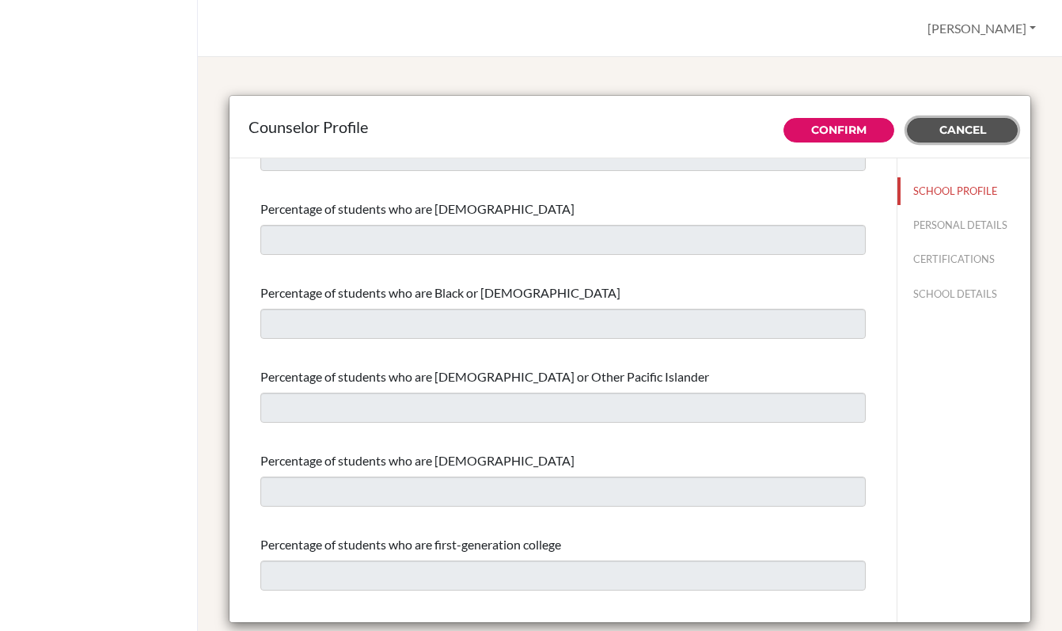
click at [1000, 138] on button "Cancel" at bounding box center [962, 130] width 111 height 25
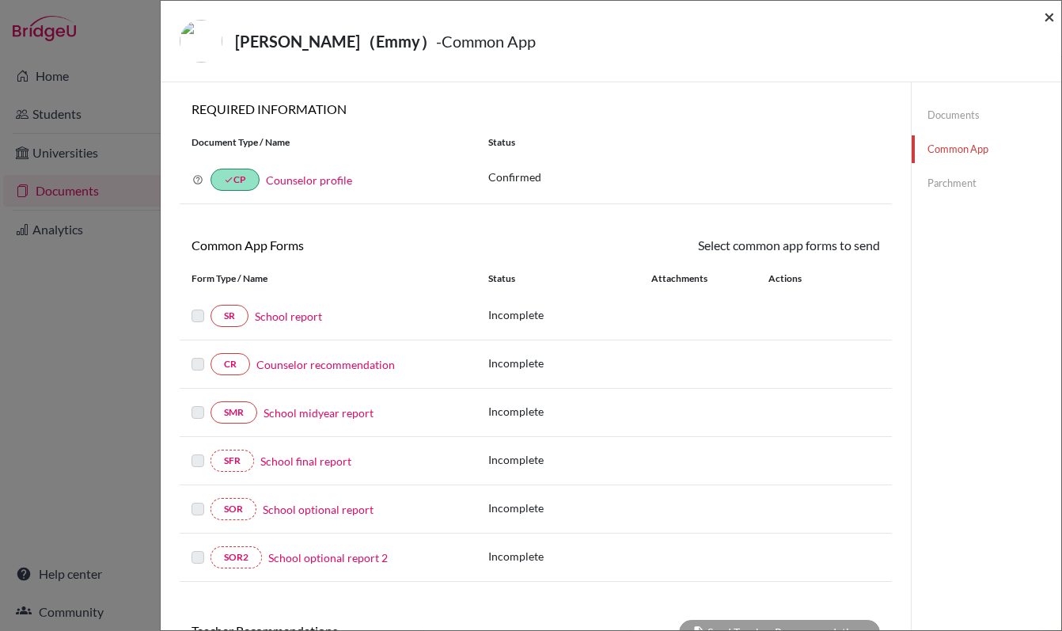
click at [1045, 18] on span "×" at bounding box center [1049, 16] width 11 height 23
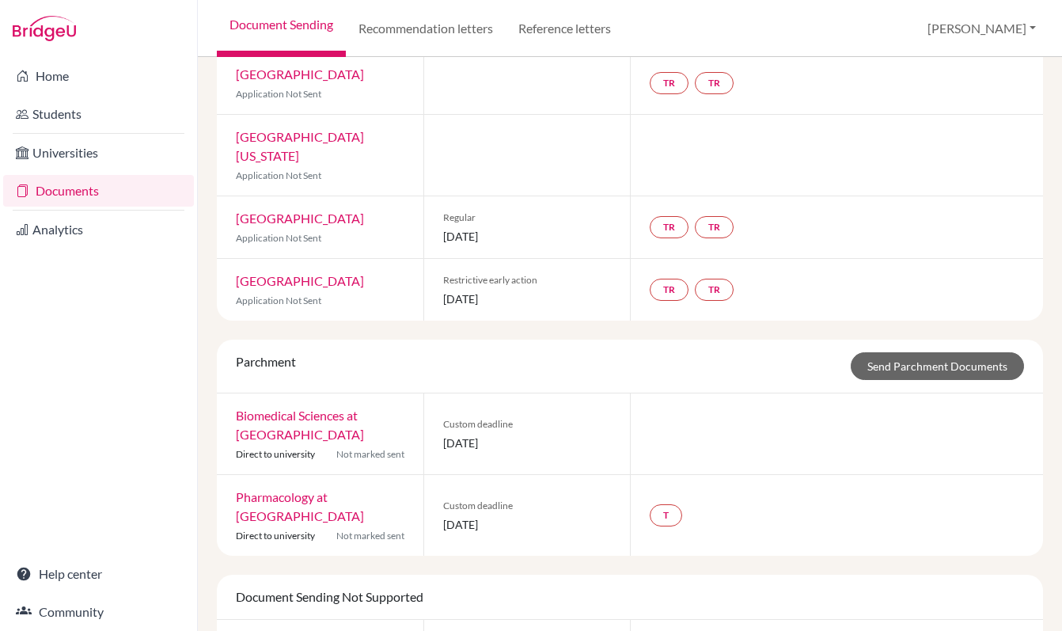
scroll to position [563, 0]
